Goal: Transaction & Acquisition: Purchase product/service

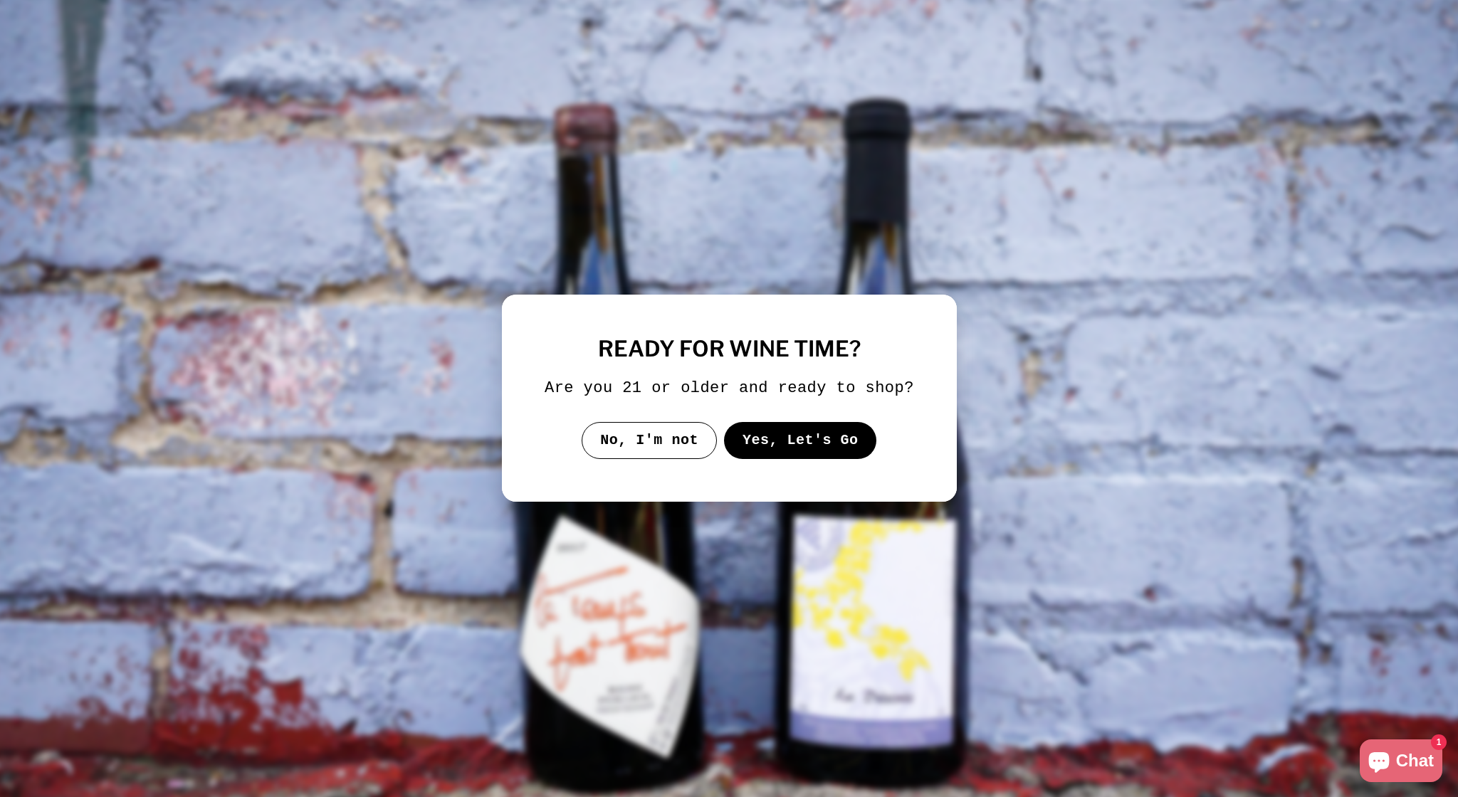
click at [809, 459] on button "Yes, Let's Go" at bounding box center [799, 440] width 153 height 37
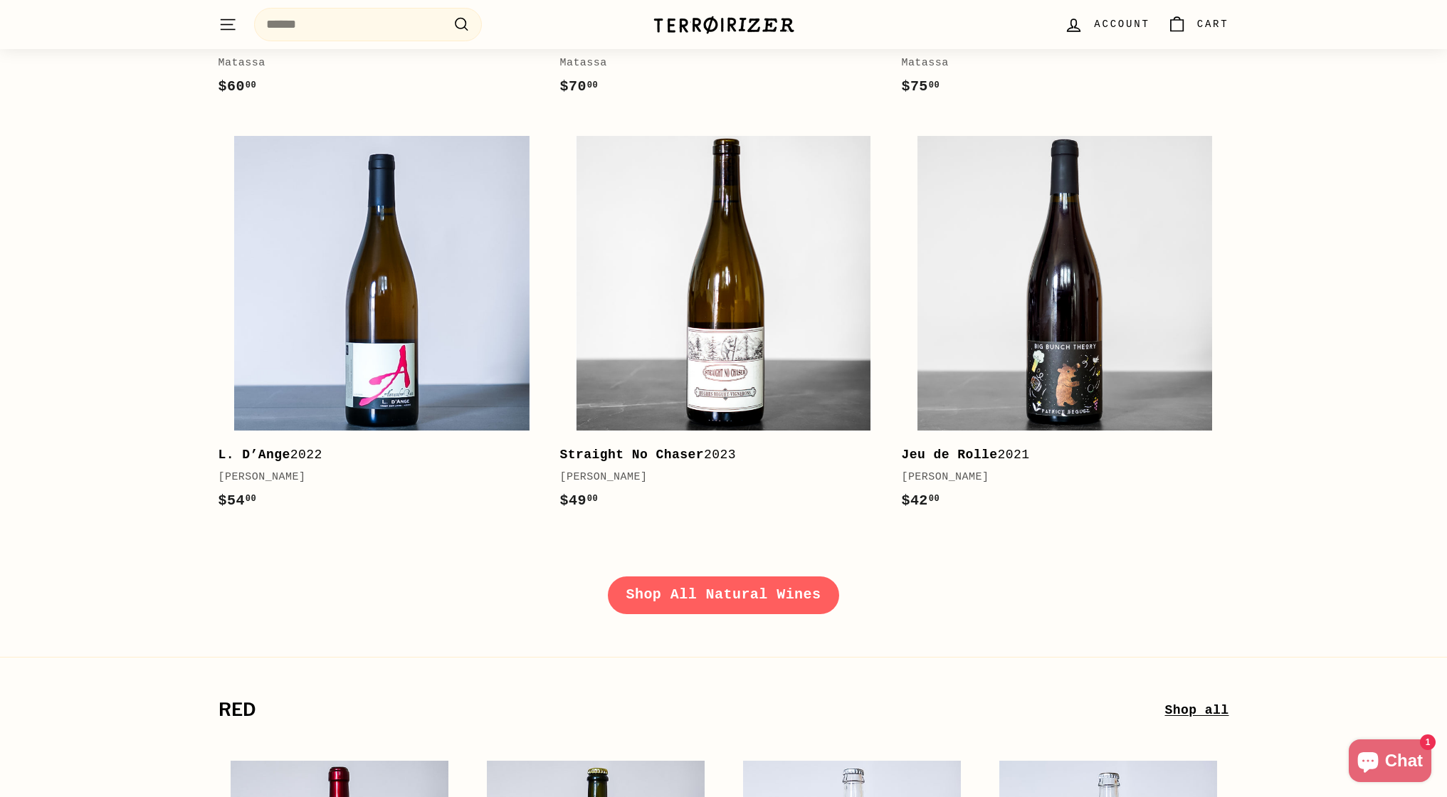
scroll to position [2117, 0]
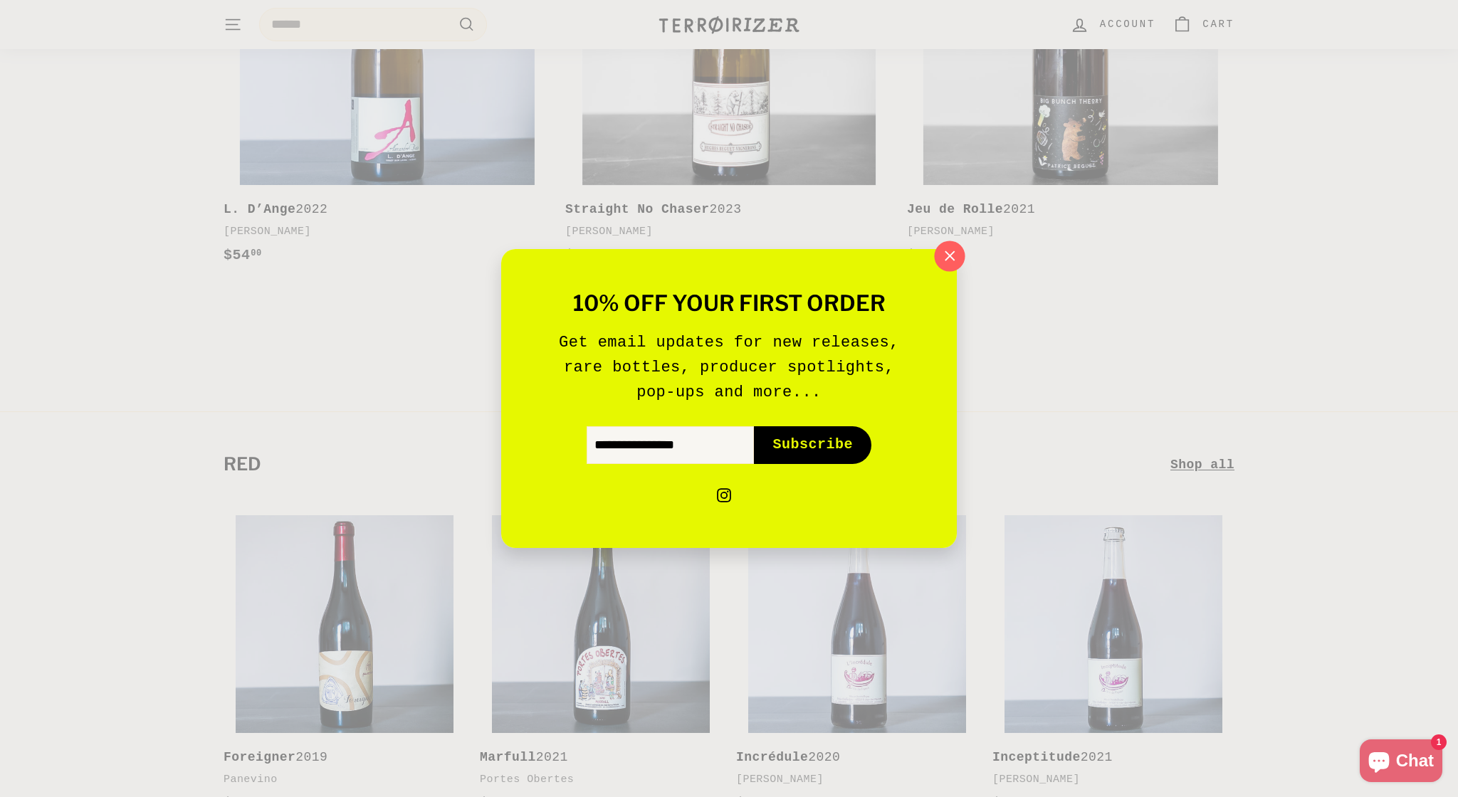
click at [945, 255] on icon "button" at bounding box center [949, 256] width 21 height 21
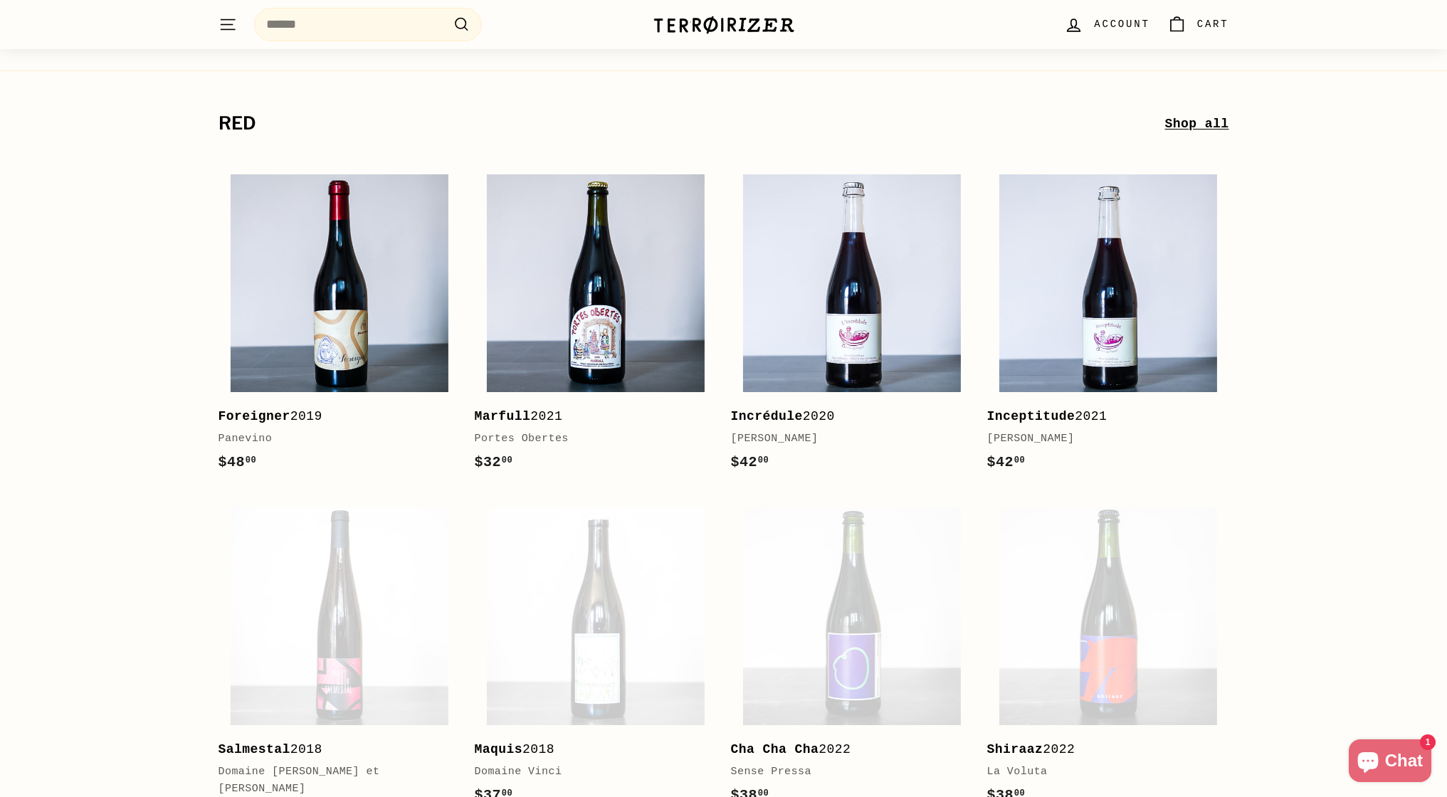
scroll to position [2392, 0]
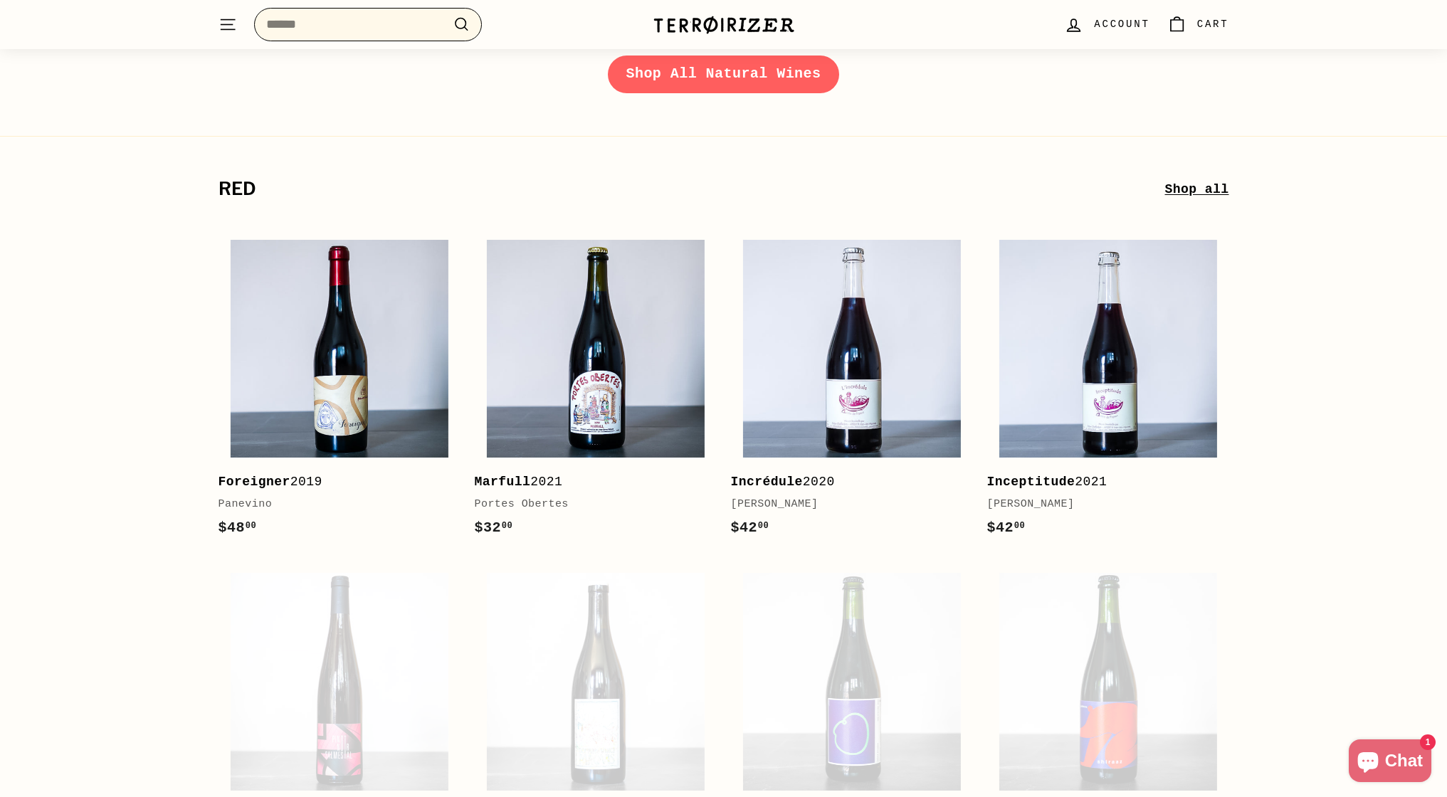
click at [330, 27] on input "Search" at bounding box center [368, 24] width 228 height 33
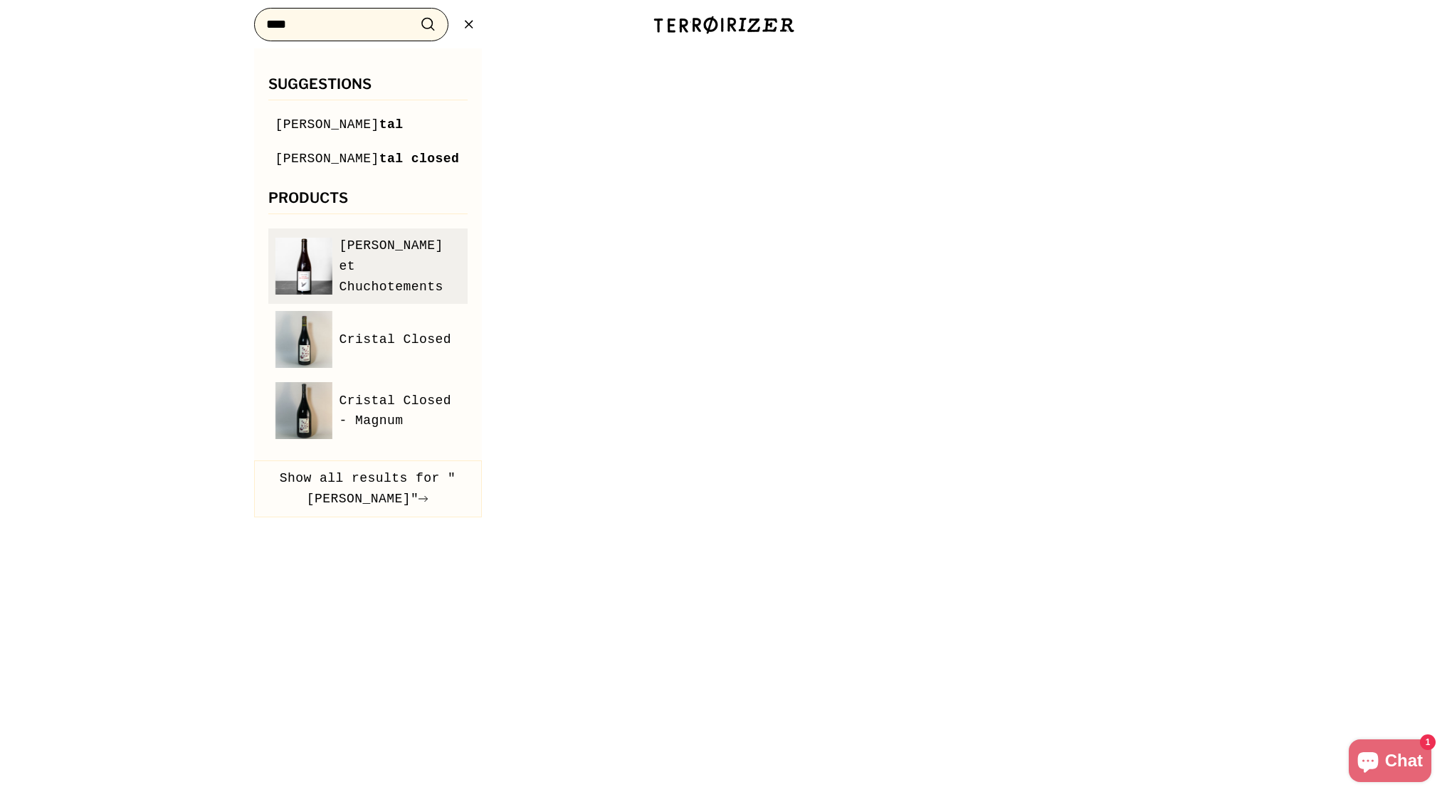
type input "****"
click at [374, 273] on span "[PERSON_NAME] et Chuchotements" at bounding box center [400, 266] width 121 height 61
